Goal: Obtain resource: Download file/media

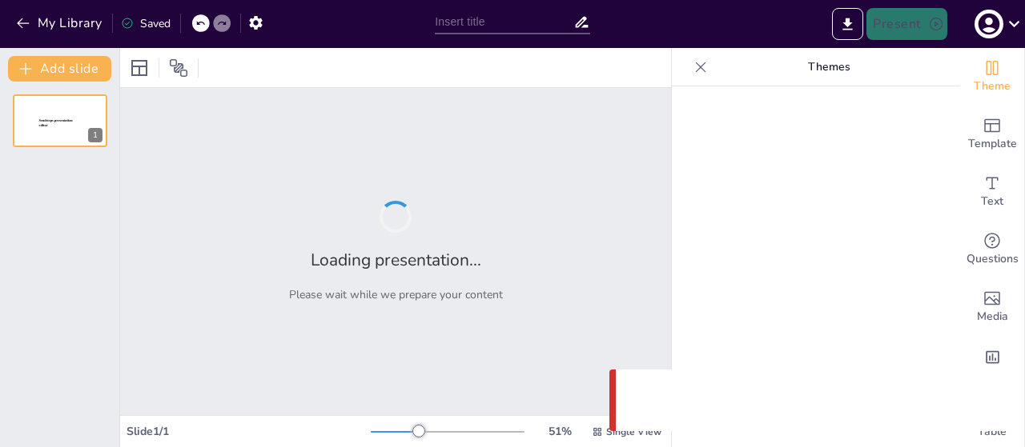
type input "Мистецтво як основа національно-патріотичного виховання"
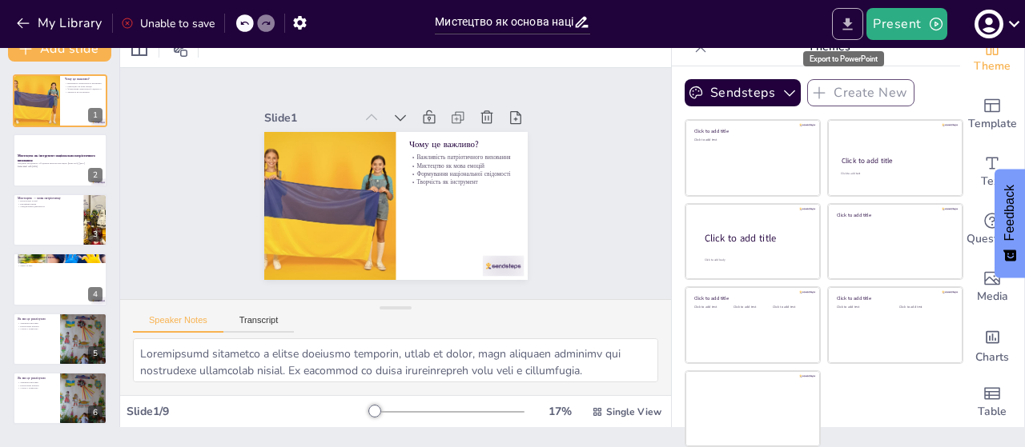
click at [840, 26] on icon "Export to PowerPoint" at bounding box center [847, 24] width 17 height 17
click at [846, 26] on icon "Export to PowerPoint" at bounding box center [847, 24] width 17 height 17
click at [846, 27] on icon "Export to PowerPoint" at bounding box center [847, 24] width 17 height 17
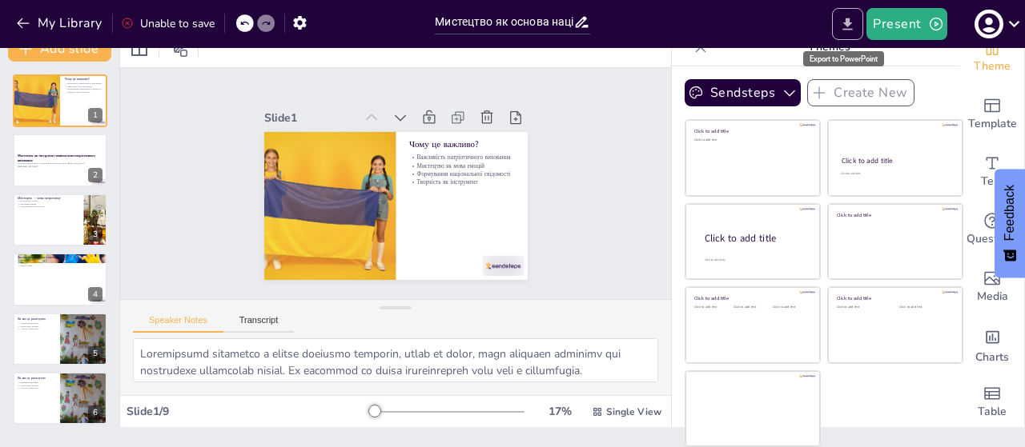
click at [846, 27] on icon "Export to PowerPoint" at bounding box center [847, 24] width 17 height 17
click at [933, 28] on icon "button" at bounding box center [936, 24] width 16 height 16
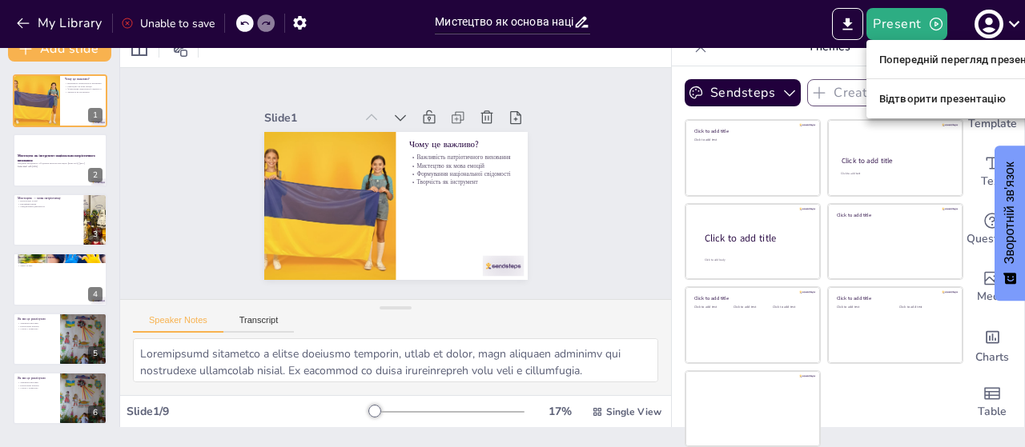
click at [845, 26] on div at bounding box center [512, 223] width 1025 height 447
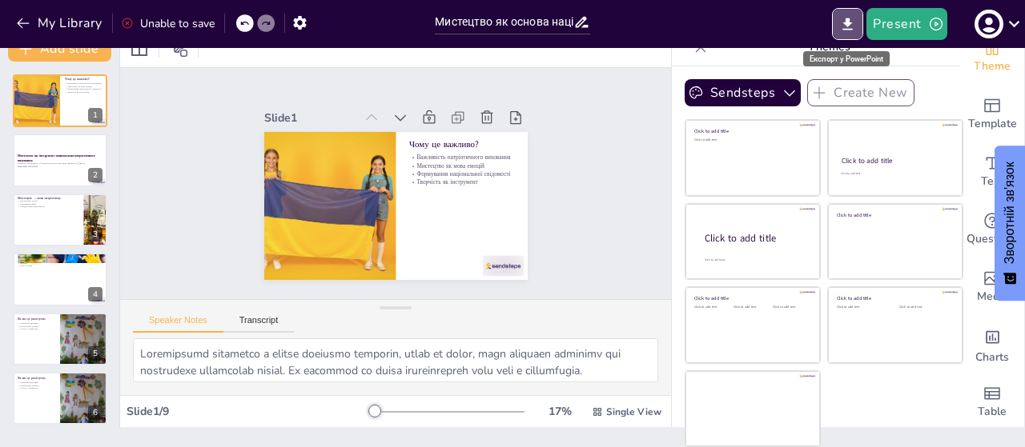
click at [845, 26] on icon "Export to PowerPoint" at bounding box center [847, 24] width 17 height 17
click at [850, 58] on font "Експорт у PowerPoint" at bounding box center [846, 58] width 74 height 9
click at [839, 59] on font "Експорт у PowerPoint" at bounding box center [846, 58] width 74 height 9
click at [849, 61] on font "Експорт у PowerPoint" at bounding box center [846, 58] width 74 height 9
click at [1009, 26] on icon at bounding box center [1014, 24] width 22 height 22
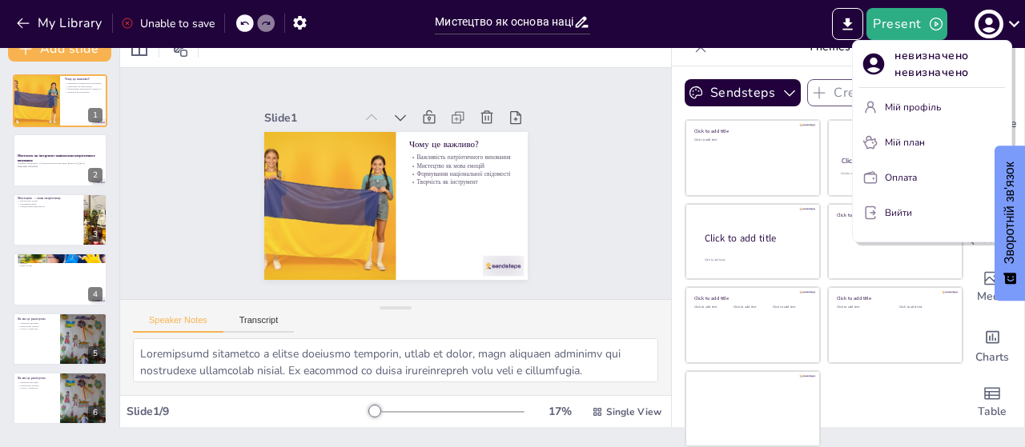
click at [752, 18] on div at bounding box center [512, 223] width 1025 height 447
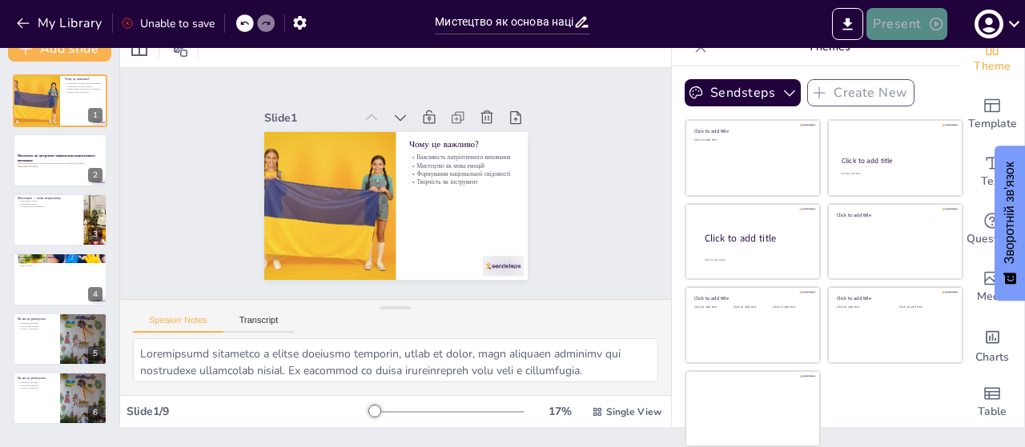
click at [932, 24] on icon "button" at bounding box center [936, 24] width 16 height 16
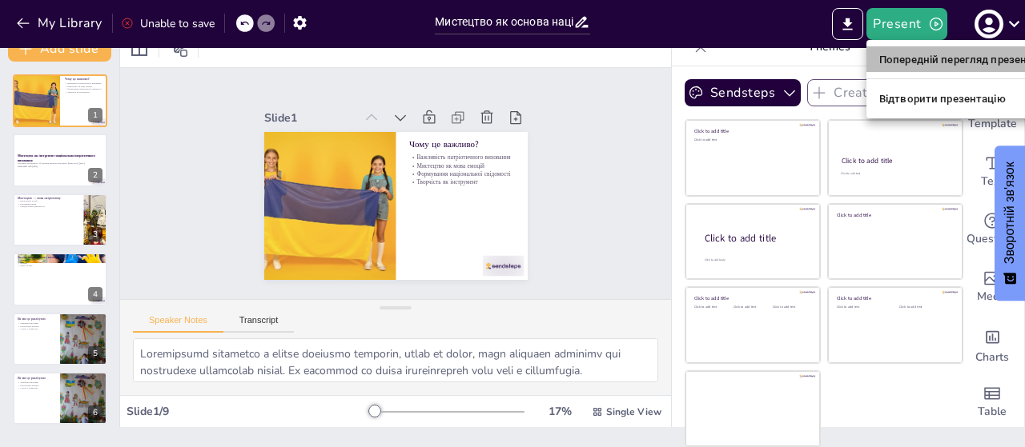
click at [927, 58] on font "Попередній перегляд презентації" at bounding box center [964, 60] width 171 height 12
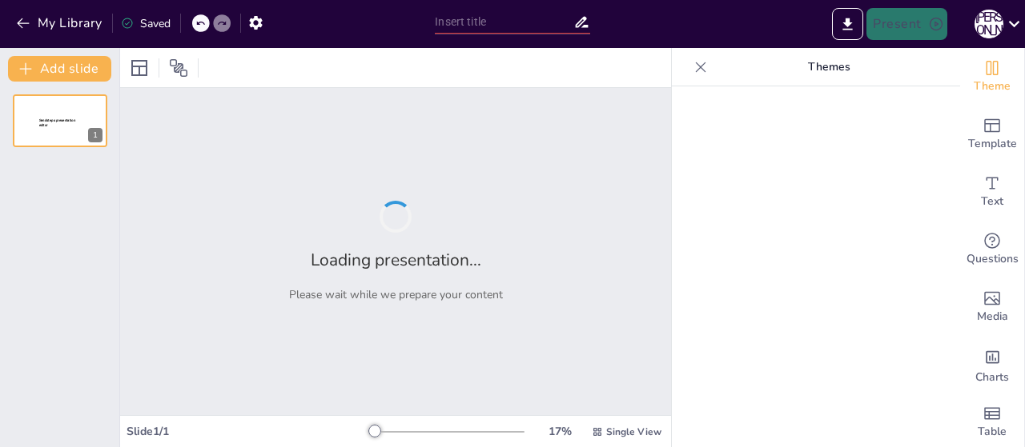
type input "Мистецтво як основа національно-патріотичного виховання"
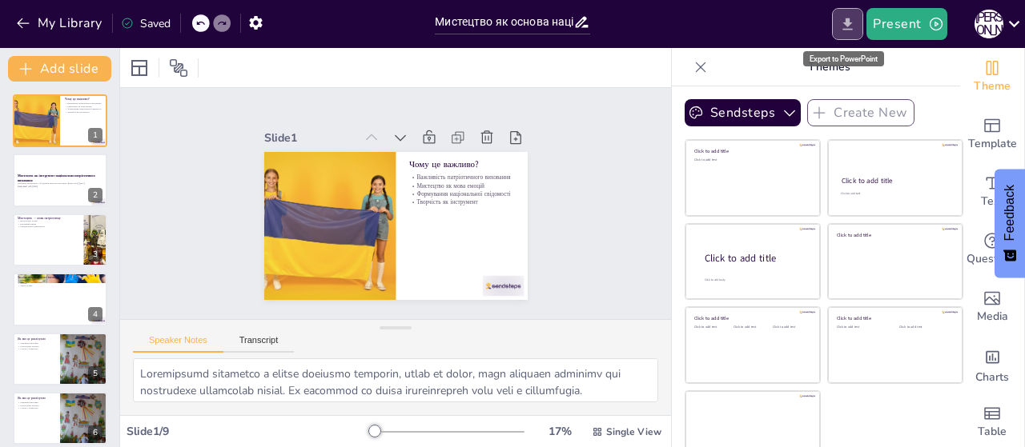
click at [854, 24] on icon "Export to PowerPoint" at bounding box center [847, 24] width 17 height 17
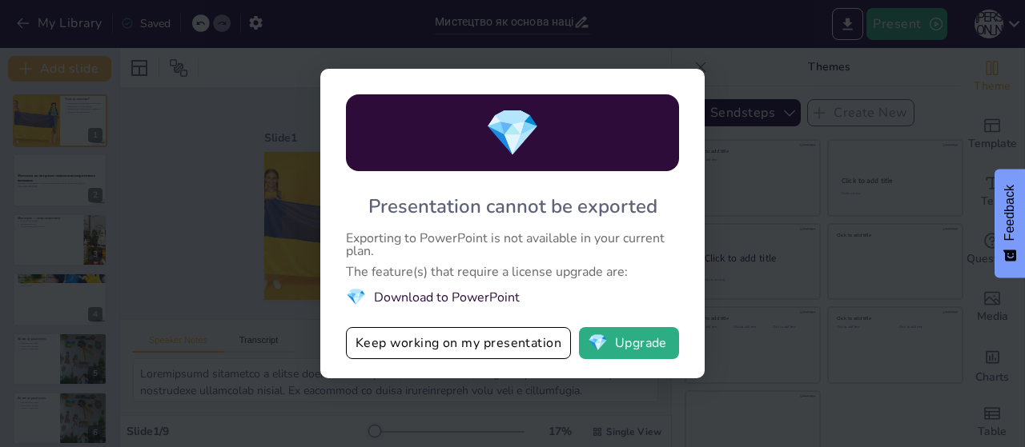
click at [459, 303] on li "💎 Download to PowerPoint" at bounding box center [512, 298] width 333 height 22
click at [438, 303] on li "💎 Download to PowerPoint" at bounding box center [512, 298] width 333 height 22
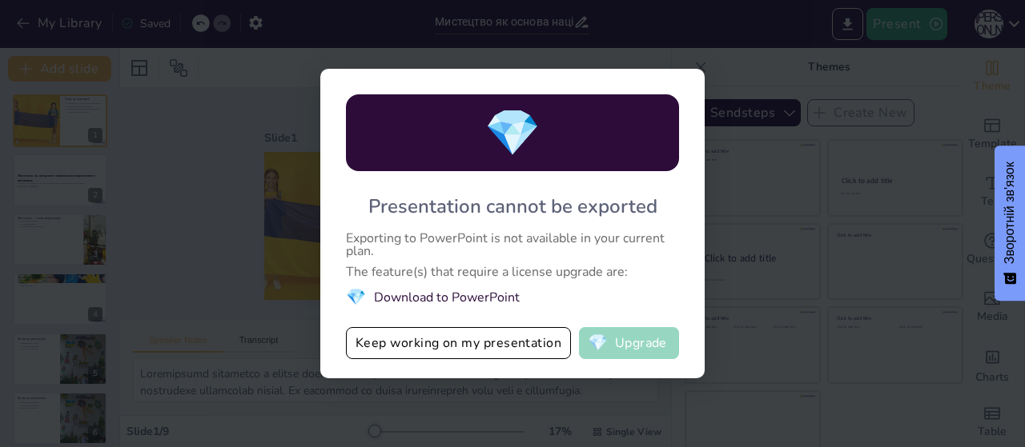
click at [632, 352] on button "💎 Upgrade" at bounding box center [629, 343] width 100 height 32
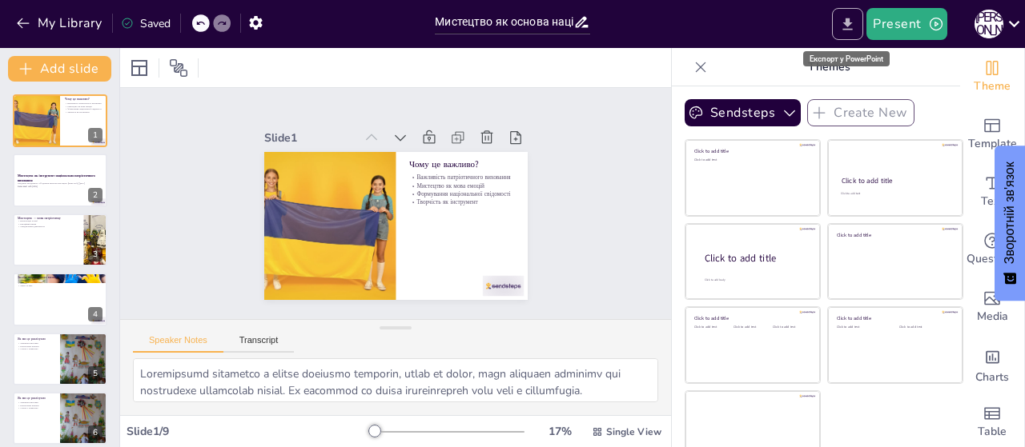
click at [841, 23] on icon "Export to PowerPoint" at bounding box center [847, 24] width 17 height 17
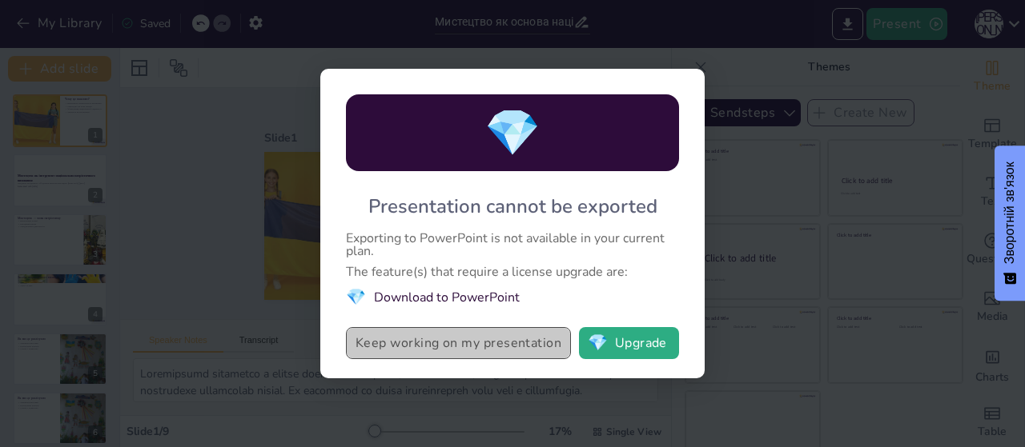
click at [480, 343] on button "Keep working on my presentation" at bounding box center [458, 343] width 225 height 32
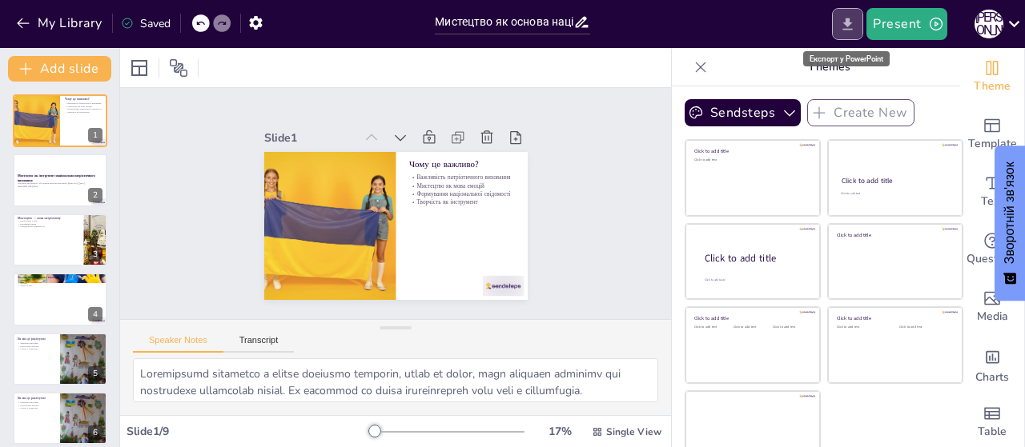
click at [847, 25] on icon "Export to PowerPoint" at bounding box center [848, 24] width 10 height 12
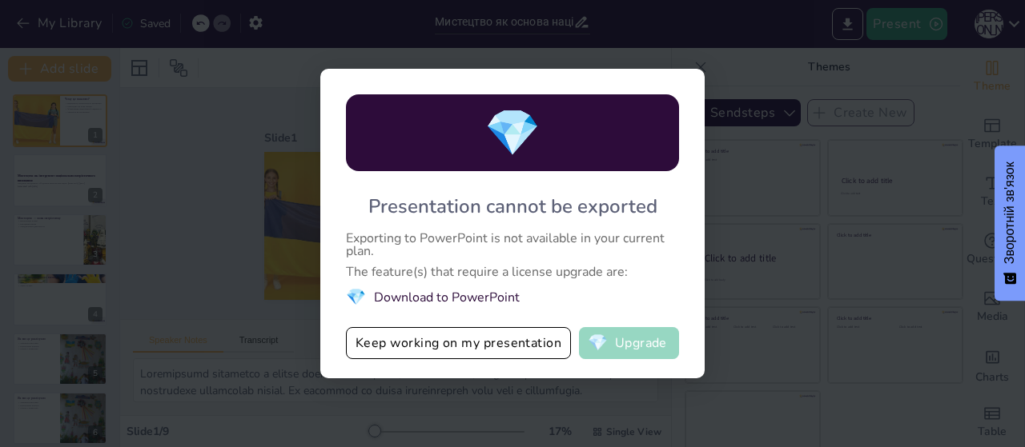
click at [612, 346] on button "💎 Upgrade" at bounding box center [629, 343] width 100 height 32
